Goal: Task Accomplishment & Management: Use online tool/utility

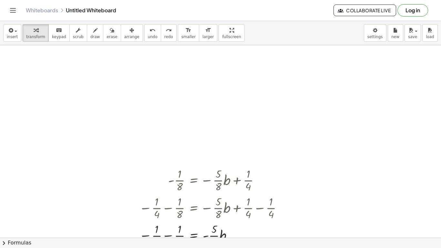
scroll to position [58, 0]
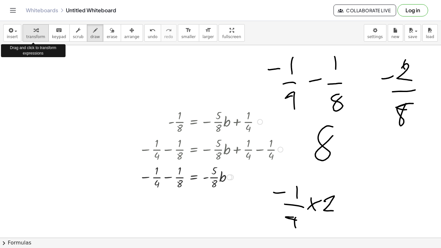
click at [28, 35] on span "transform" at bounding box center [35, 37] width 19 height 5
click at [35, 64] on div at bounding box center [220, 179] width 441 height 384
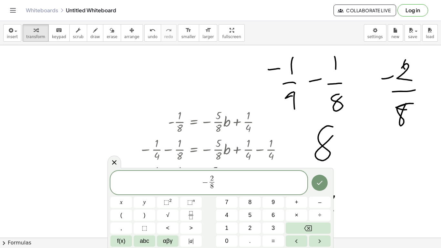
click at [223, 192] on div "− 2 8 ​ ​" at bounding box center [208, 183] width 197 height 24
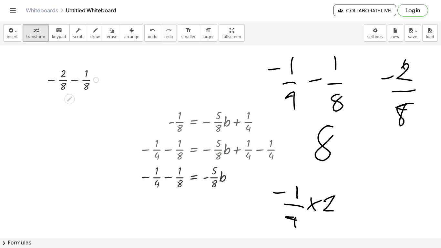
click at [74, 79] on div at bounding box center [73, 79] width 62 height 28
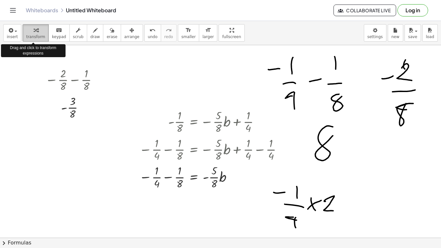
click at [34, 34] on icon "button" at bounding box center [36, 30] width 5 height 8
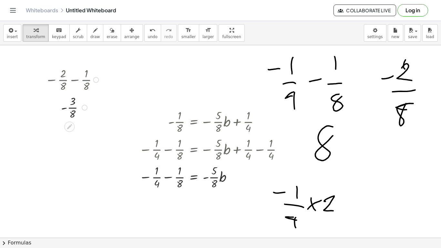
click at [84, 106] on div at bounding box center [85, 107] width 6 height 6
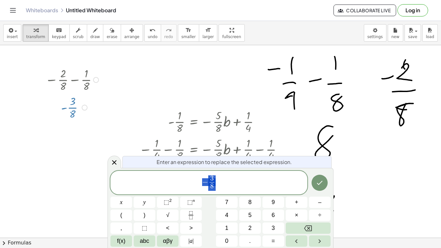
click at [236, 191] on span "− 3 8 ​" at bounding box center [208, 182] width 197 height 17
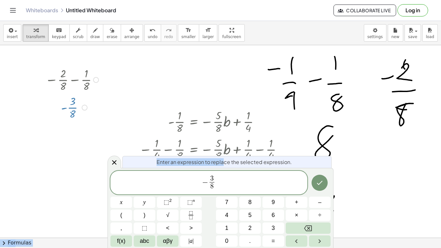
drag, startPoint x: 224, startPoint y: 163, endPoint x: 308, endPoint y: 134, distance: 89.6
click at [308, 134] on body "Graspable Math Activities Get Started Activity Bank Assigned Work Classes White…" at bounding box center [220, 124] width 441 height 248
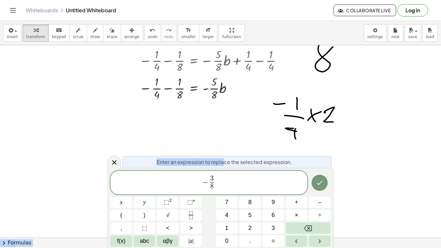
scroll to position [147, 0]
click at [218, 184] on span "− 3 8 ​" at bounding box center [208, 182] width 197 height 17
click at [230, 189] on span "− 3 8 ​ = − 5 8 ​ ​" at bounding box center [208, 182] width 197 height 17
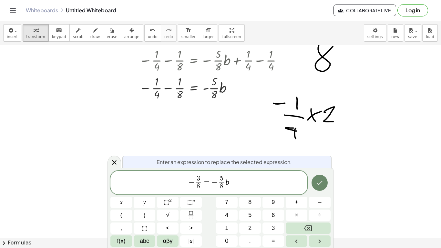
click at [319, 179] on icon "Done" at bounding box center [319, 183] width 8 height 8
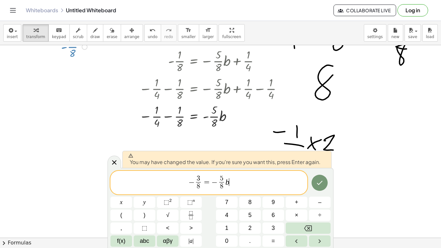
scroll to position [122, 0]
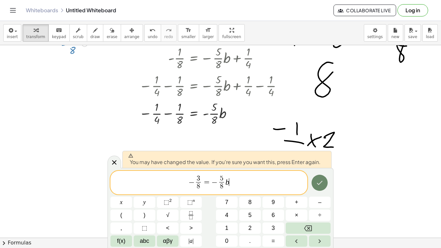
click at [318, 186] on icon "Done" at bounding box center [319, 183] width 8 height 8
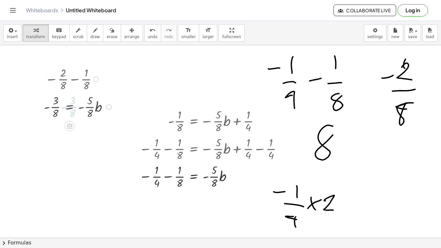
scroll to position [58, 0]
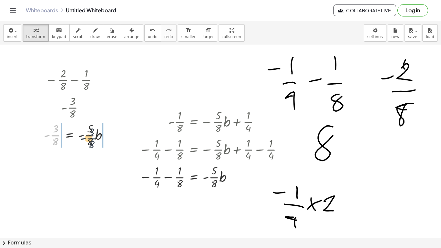
drag, startPoint x: 54, startPoint y: 136, endPoint x: 96, endPoint y: 139, distance: 42.0
click at [96, 139] on div at bounding box center [79, 135] width 76 height 28
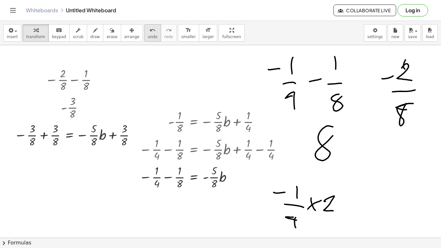
click at [145, 34] on button "undo undo" at bounding box center [152, 32] width 17 height 17
drag, startPoint x: 93, startPoint y: 134, endPoint x: 56, endPoint y: 130, distance: 36.9
click at [56, 130] on div at bounding box center [79, 135] width 76 height 28
click at [46, 137] on div at bounding box center [79, 135] width 116 height 28
click at [149, 32] on icon "undo" at bounding box center [152, 30] width 6 height 8
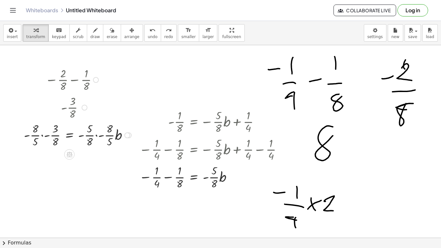
click at [42, 136] on div at bounding box center [79, 135] width 116 height 28
click at [52, 132] on div at bounding box center [88, 135] width 98 height 28
click at [51, 143] on div at bounding box center [87, 135] width 97 height 28
click at [144, 33] on button "undo undo" at bounding box center [152, 32] width 17 height 17
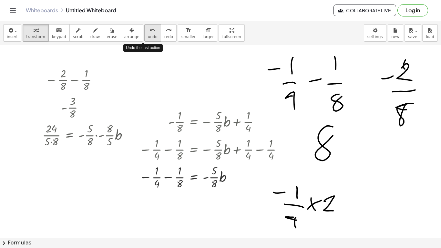
click at [144, 33] on button "undo undo" at bounding box center [152, 32] width 17 height 17
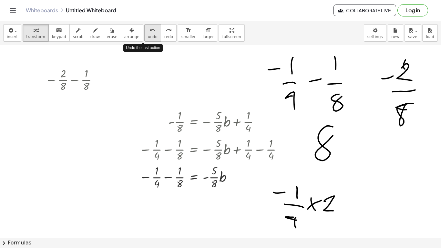
click at [144, 33] on button "undo undo" at bounding box center [152, 32] width 17 height 17
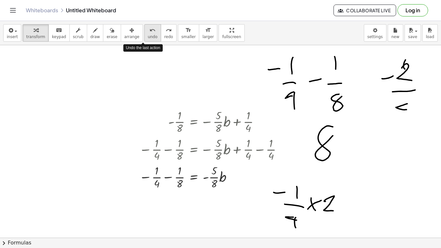
click at [144, 33] on button "undo undo" at bounding box center [152, 32] width 17 height 17
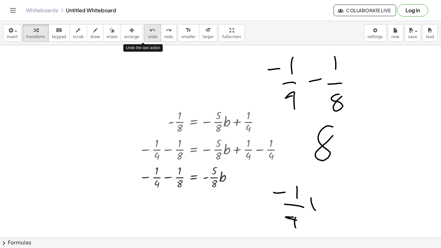
click at [144, 33] on button "undo undo" at bounding box center [152, 32] width 17 height 17
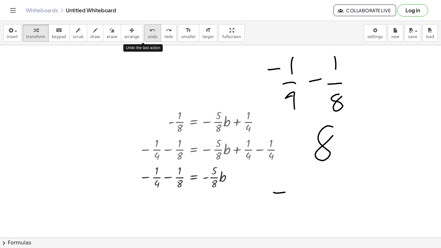
click at [144, 33] on button "undo undo" at bounding box center [152, 32] width 17 height 17
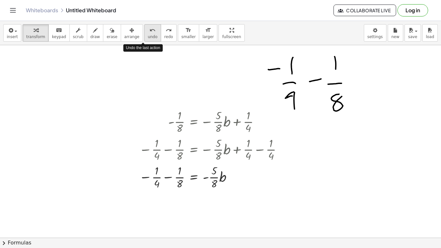
click at [144, 33] on button "undo undo" at bounding box center [152, 32] width 17 height 17
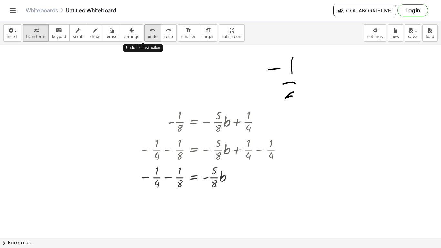
click at [144, 33] on button "undo undo" at bounding box center [152, 32] width 17 height 17
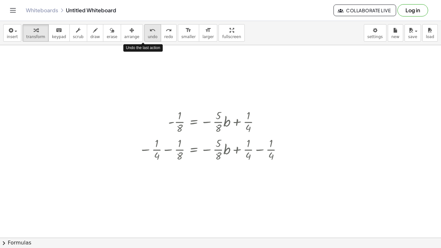
click at [144, 33] on button "undo undo" at bounding box center [152, 32] width 17 height 17
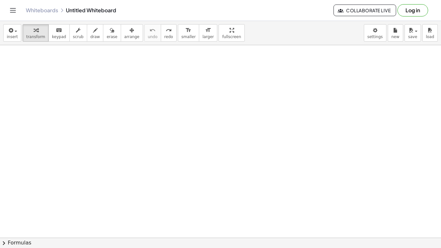
click at [88, 74] on div at bounding box center [220, 179] width 441 height 384
click at [37, 96] on div at bounding box center [220, 179] width 441 height 384
click at [34, 33] on icon "button" at bounding box center [36, 30] width 5 height 8
click at [67, 75] on div at bounding box center [220, 179] width 441 height 384
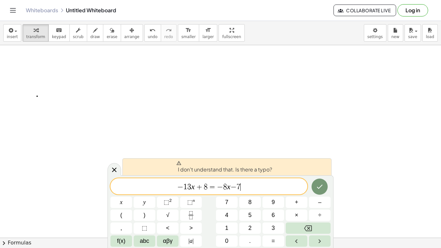
click at [262, 184] on span "− 1 3 x + 8 = − 8 x − 7 ​" at bounding box center [208, 186] width 197 height 9
click at [196, 186] on span "+" at bounding box center [198, 187] width 9 height 8
click at [197, 187] on span "+" at bounding box center [198, 187] width 9 height 8
click at [265, 184] on span "− 1 3 x ​ + 8 = − 8 x − 7" at bounding box center [208, 186] width 197 height 9
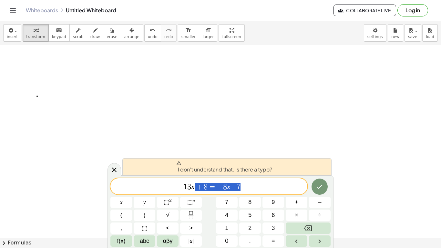
drag, startPoint x: 269, startPoint y: 186, endPoint x: 195, endPoint y: 190, distance: 74.6
click at [195, 190] on span "− 1 3 x + 8 = − 8 x − 7" at bounding box center [208, 186] width 197 height 9
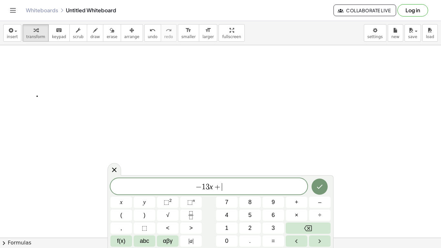
click at [239, 56] on div at bounding box center [220, 179] width 441 height 384
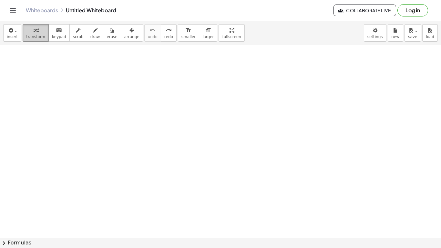
click at [34, 32] on icon "button" at bounding box center [36, 30] width 5 height 8
click at [133, 89] on div at bounding box center [220, 179] width 441 height 384
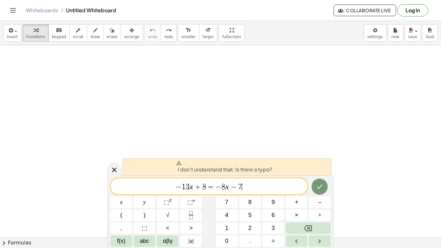
drag, startPoint x: 276, startPoint y: 180, endPoint x: 276, endPoint y: 163, distance: 17.1
click at [276, 175] on div "I don't understand that. Is there a typo? − 1 3 x + 8 = − 8 x − 7 ​ x y ⬚ 2 ⬚ n…" at bounding box center [220, 211] width 226 height 73
drag, startPoint x: 175, startPoint y: 185, endPoint x: 195, endPoint y: 186, distance: 20.3
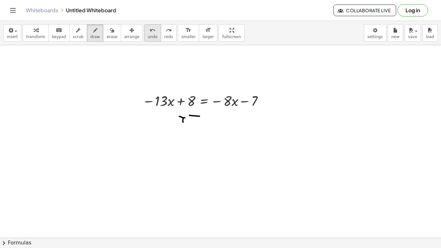
click at [148, 37] on span "undo" at bounding box center [153, 37] width 10 height 5
click at [34, 33] on icon "button" at bounding box center [36, 30] width 5 height 8
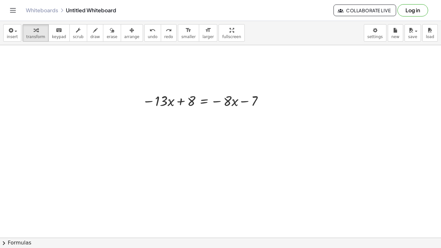
click at [96, 157] on div at bounding box center [220, 179] width 441 height 384
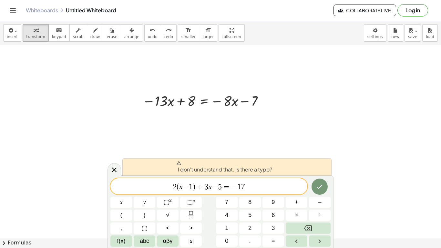
click at [168, 188] on span "2 ( x − 1 ) + 3 x − 5 = − 1 7 ​" at bounding box center [208, 186] width 197 height 9
click at [260, 187] on span "​ 2 ( x − 1 ) + 3 x − 5 = − 1 7" at bounding box center [208, 186] width 197 height 9
click at [232, 189] on span "−" at bounding box center [234, 187] width 6 height 8
drag, startPoint x: 177, startPoint y: 187, endPoint x: 196, endPoint y: 187, distance: 19.4
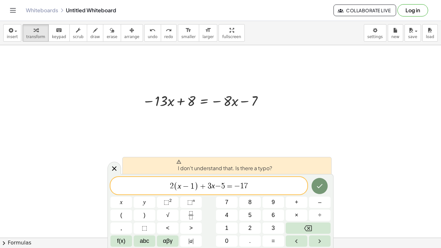
click at [205, 188] on span "+" at bounding box center [202, 186] width 9 height 8
drag, startPoint x: 252, startPoint y: 185, endPoint x: 87, endPoint y: 192, distance: 164.6
click at [87, 192] on body "Graspable Math Activities Get Started Activity Bank Assigned Work Classes White…" at bounding box center [220, 124] width 441 height 248
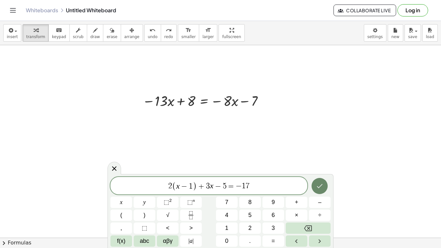
click at [315, 189] on icon "Done" at bounding box center [319, 186] width 8 height 8
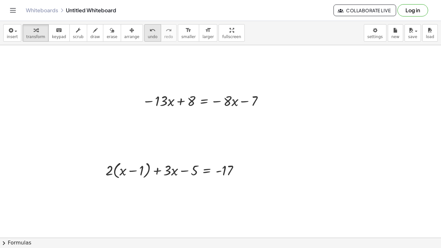
click at [144, 37] on button "undo undo" at bounding box center [152, 32] width 17 height 17
click at [158, 98] on div at bounding box center [204, 100] width 130 height 19
click at [260, 101] on div at bounding box center [262, 101] width 6 height 6
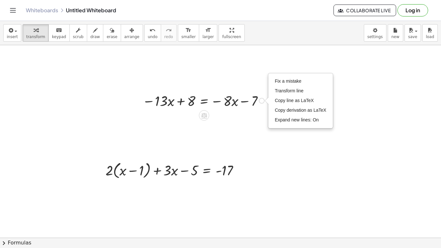
click at [239, 101] on div at bounding box center [204, 100] width 130 height 19
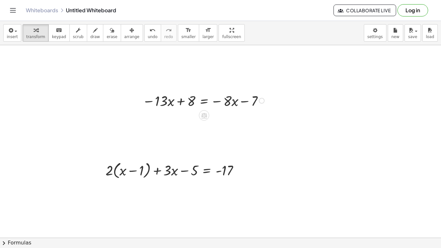
click at [186, 125] on div "− · 13 · x + 8 = − · 8 · x − 7 Fix a mistake Transform line Copy line as LaTeX …" at bounding box center [220, 179] width 441 height 384
click at [110, 171] on div at bounding box center [174, 169] width 145 height 21
drag, startPoint x: 110, startPoint y: 171, endPoint x: 134, endPoint y: 174, distance: 24.0
click at [134, 174] on div at bounding box center [174, 169] width 145 height 21
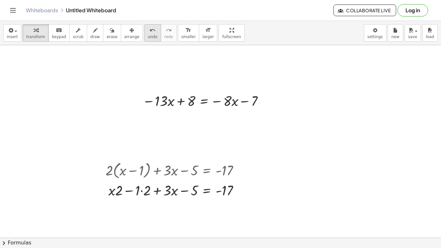
click at [149, 33] on icon "undo" at bounding box center [152, 30] width 6 height 8
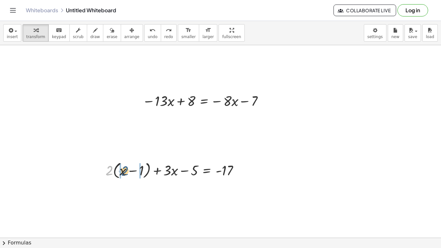
drag, startPoint x: 107, startPoint y: 174, endPoint x: 123, endPoint y: 175, distance: 15.8
click at [123, 175] on div at bounding box center [174, 169] width 145 height 21
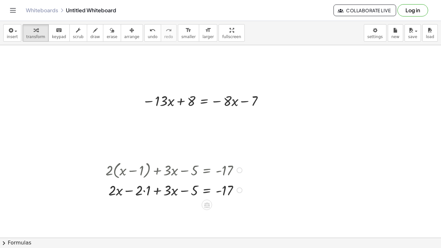
click at [144, 191] on div at bounding box center [174, 189] width 145 height 19
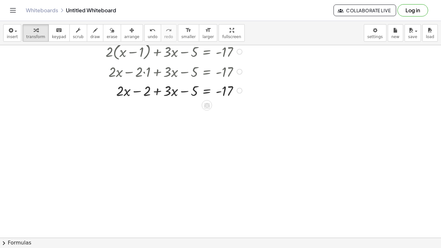
scroll to position [174, 0]
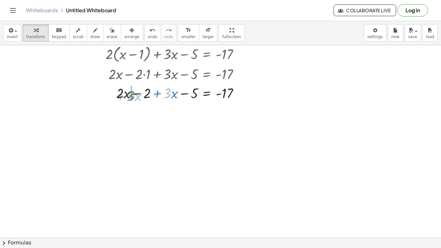
drag, startPoint x: 171, startPoint y: 96, endPoint x: 129, endPoint y: 98, distance: 42.3
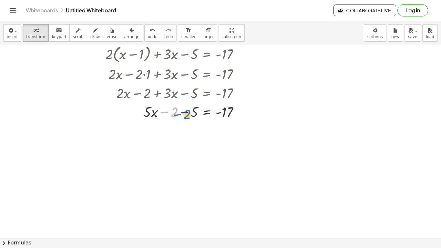
drag, startPoint x: 175, startPoint y: 113, endPoint x: 189, endPoint y: 114, distance: 13.9
click at [189, 114] on div at bounding box center [174, 111] width 145 height 19
drag, startPoint x: 194, startPoint y: 113, endPoint x: 168, endPoint y: 115, distance: 25.6
click at [168, 115] on div at bounding box center [174, 111] width 145 height 19
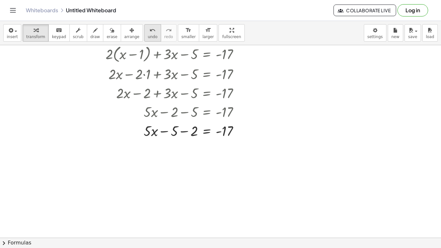
click at [149, 33] on icon "undo" at bounding box center [152, 30] width 6 height 8
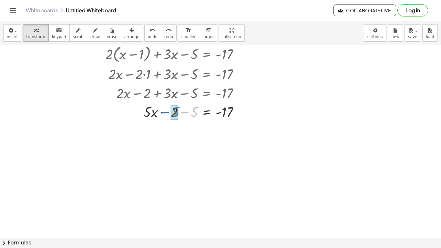
drag, startPoint x: 197, startPoint y: 115, endPoint x: 177, endPoint y: 115, distance: 19.4
click at [197, 130] on div at bounding box center [174, 130] width 145 height 19
drag, startPoint x: 197, startPoint y: 130, endPoint x: 229, endPoint y: 133, distance: 31.8
click at [229, 133] on div at bounding box center [174, 130] width 145 height 19
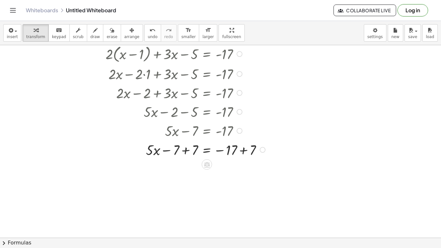
click at [185, 150] on div at bounding box center [186, 149] width 168 height 19
click at [242, 155] on div at bounding box center [177, 149] width 186 height 19
click at [241, 170] on div at bounding box center [186, 168] width 168 height 19
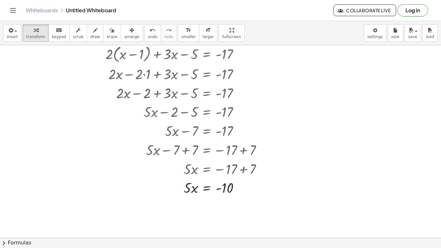
click at [103, 226] on div at bounding box center [220, 63] width 441 height 384
click at [148, 38] on span "undo" at bounding box center [153, 37] width 10 height 5
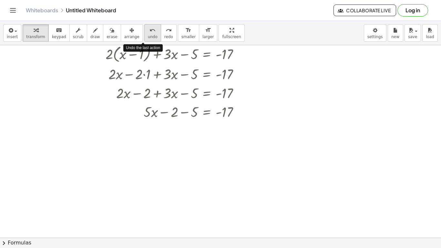
click at [148, 38] on span "undo" at bounding box center [153, 37] width 10 height 5
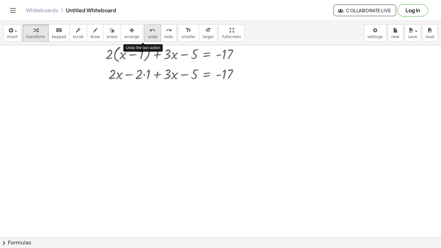
click at [148, 38] on span "undo" at bounding box center [153, 37] width 10 height 5
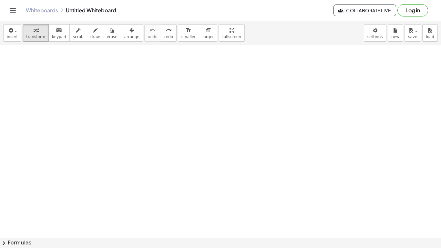
scroll to position [0, 0]
click at [40, 33] on div "button" at bounding box center [35, 30] width 19 height 8
click at [82, 85] on div at bounding box center [220, 237] width 441 height 384
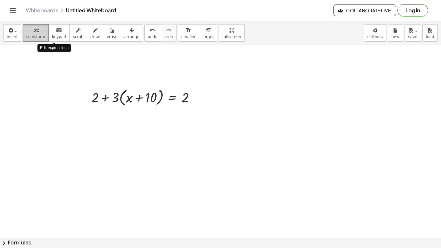
click at [34, 29] on icon "button" at bounding box center [36, 30] width 5 height 8
click at [49, 100] on div at bounding box center [220, 237] width 441 height 384
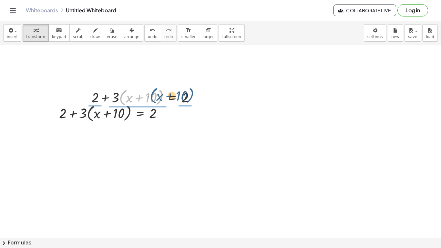
drag, startPoint x: 159, startPoint y: 94, endPoint x: 192, endPoint y: 92, distance: 32.3
click at [192, 92] on div at bounding box center [145, 96] width 115 height 21
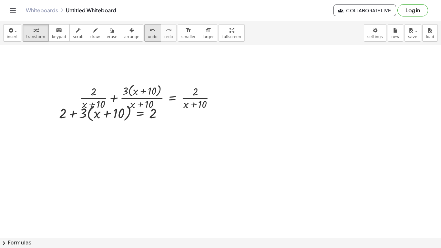
click at [149, 30] on icon "undo" at bounding box center [152, 30] width 6 height 8
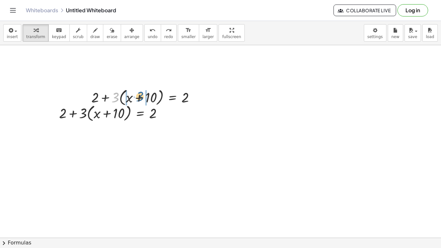
drag, startPoint x: 116, startPoint y: 98, endPoint x: 141, endPoint y: 97, distance: 24.9
click at [141, 97] on div at bounding box center [145, 96] width 115 height 21
click at [151, 96] on div at bounding box center [147, 96] width 113 height 19
drag, startPoint x: 155, startPoint y: 101, endPoint x: 100, endPoint y: 99, distance: 54.8
click at [100, 99] on div "+ 2 + · 3 · ( + x + 10 ) = 2 + 2 + · 3 · x + · 3 · 10 = 2 + 30 + 2 + x + = [DAT…" at bounding box center [147, 96] width 110 height 22
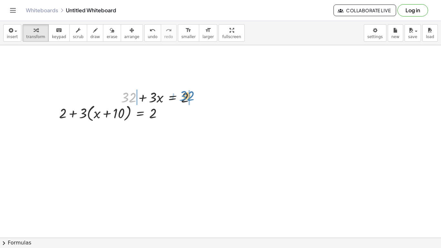
drag, startPoint x: 126, startPoint y: 95, endPoint x: 184, endPoint y: 94, distance: 58.1
click at [184, 94] on div at bounding box center [160, 96] width 85 height 19
click at [114, 99] on div at bounding box center [160, 96] width 141 height 19
click at [195, 98] on div at bounding box center [188, 96] width 85 height 19
click at [174, 99] on div at bounding box center [181, 96] width 71 height 19
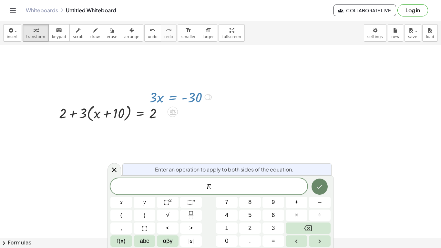
click at [321, 184] on icon "Done" at bounding box center [319, 187] width 8 height 8
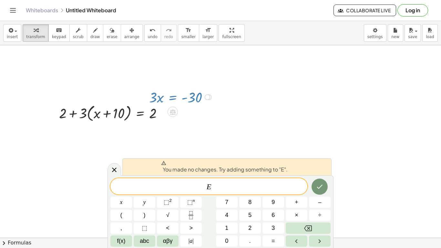
click at [240, 130] on div at bounding box center [220, 237] width 441 height 384
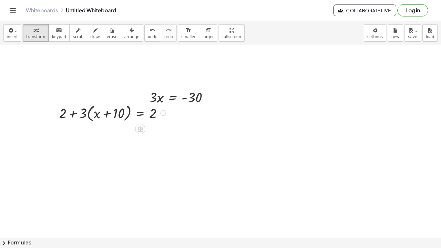
click at [74, 114] on div at bounding box center [113, 112] width 115 height 21
click at [85, 115] on div at bounding box center [113, 112] width 115 height 21
click at [65, 116] on div at bounding box center [113, 112] width 115 height 21
click at [72, 115] on div at bounding box center [113, 112] width 115 height 21
